Goal: Understand process/instructions: Learn how to perform a task or action

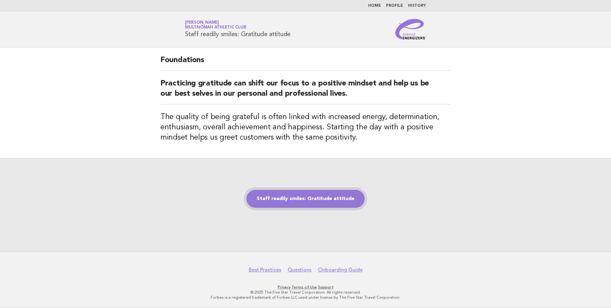
click at [308, 197] on link "Staff readily smiles: Gratitude attitude" at bounding box center [306, 199] width 118 height 18
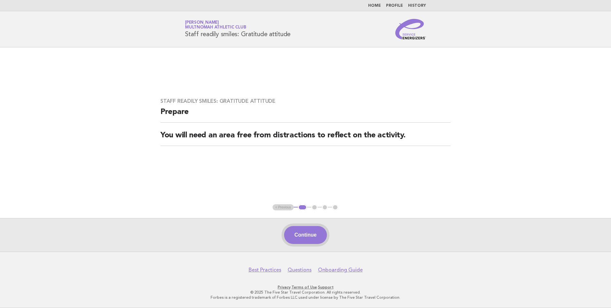
click at [309, 231] on button "Continue" at bounding box center [305, 235] width 43 height 18
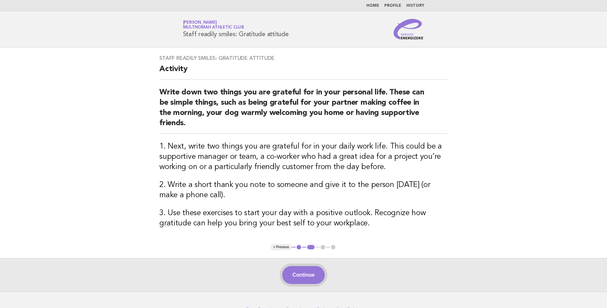
click at [299, 274] on button "Continue" at bounding box center [303, 275] width 43 height 18
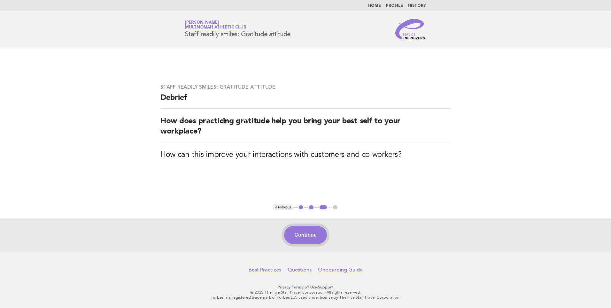
click at [308, 232] on button "Continue" at bounding box center [305, 235] width 43 height 18
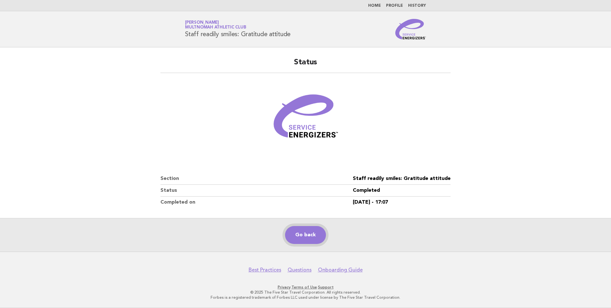
click at [306, 235] on link "Go back" at bounding box center [305, 235] width 41 height 18
